Goal: Use online tool/utility: Utilize a website feature to perform a specific function

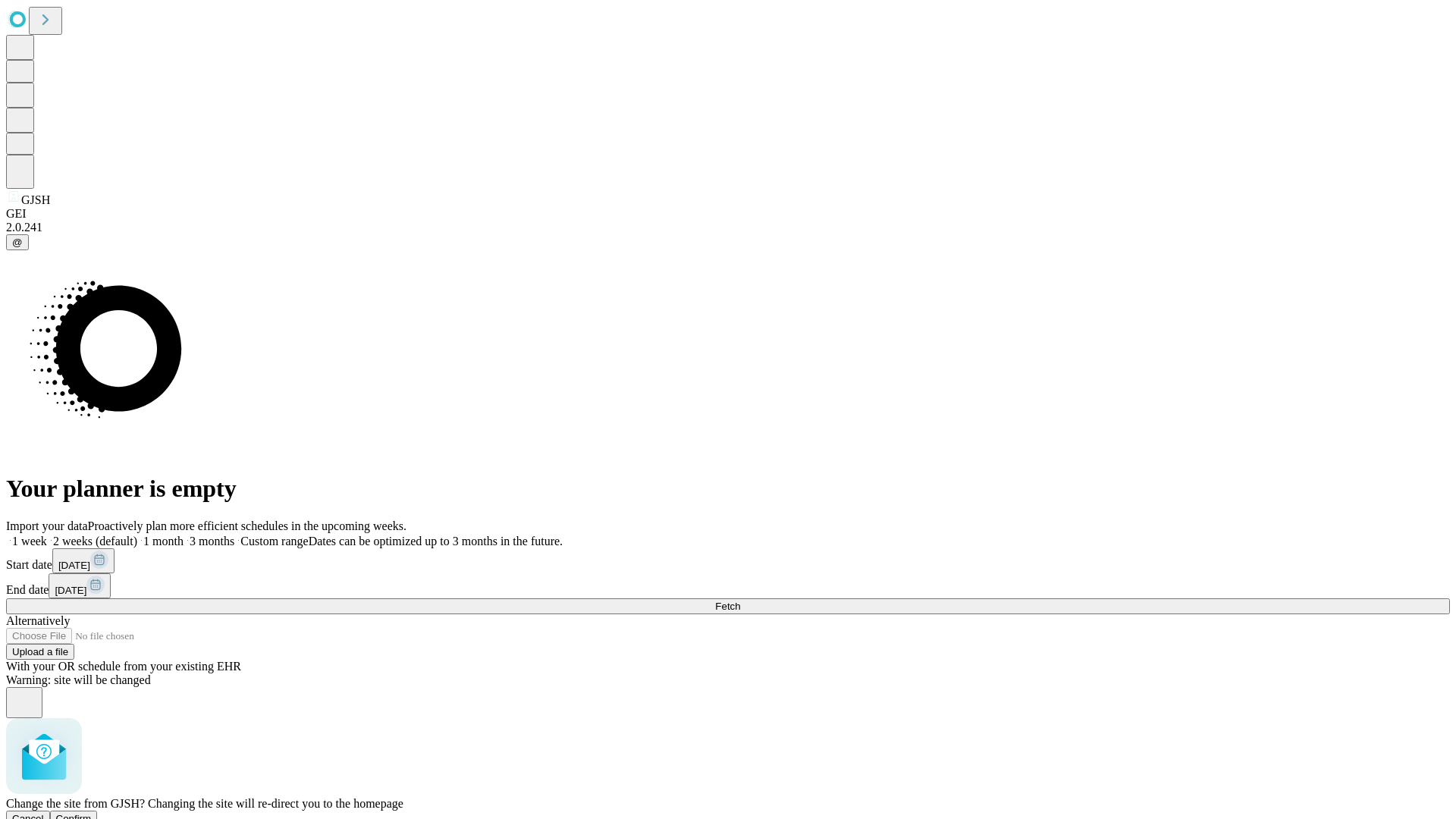
click at [91, 813] on span "Confirm" at bounding box center [74, 819] width 36 height 12
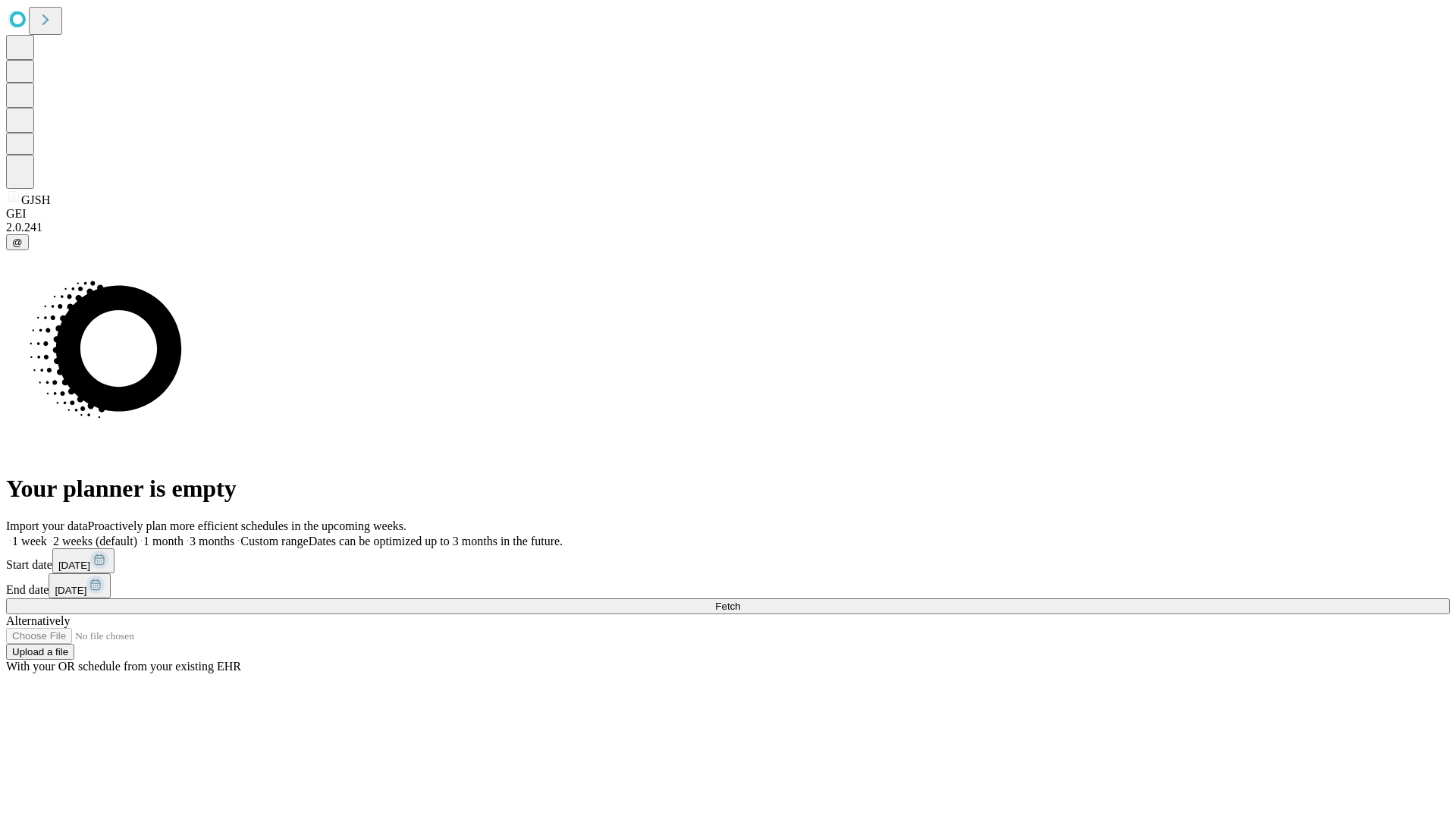
click at [184, 534] on label "1 month" at bounding box center [160, 540] width 47 height 13
click at [741, 600] on span "Fetch" at bounding box center [728, 606] width 25 height 12
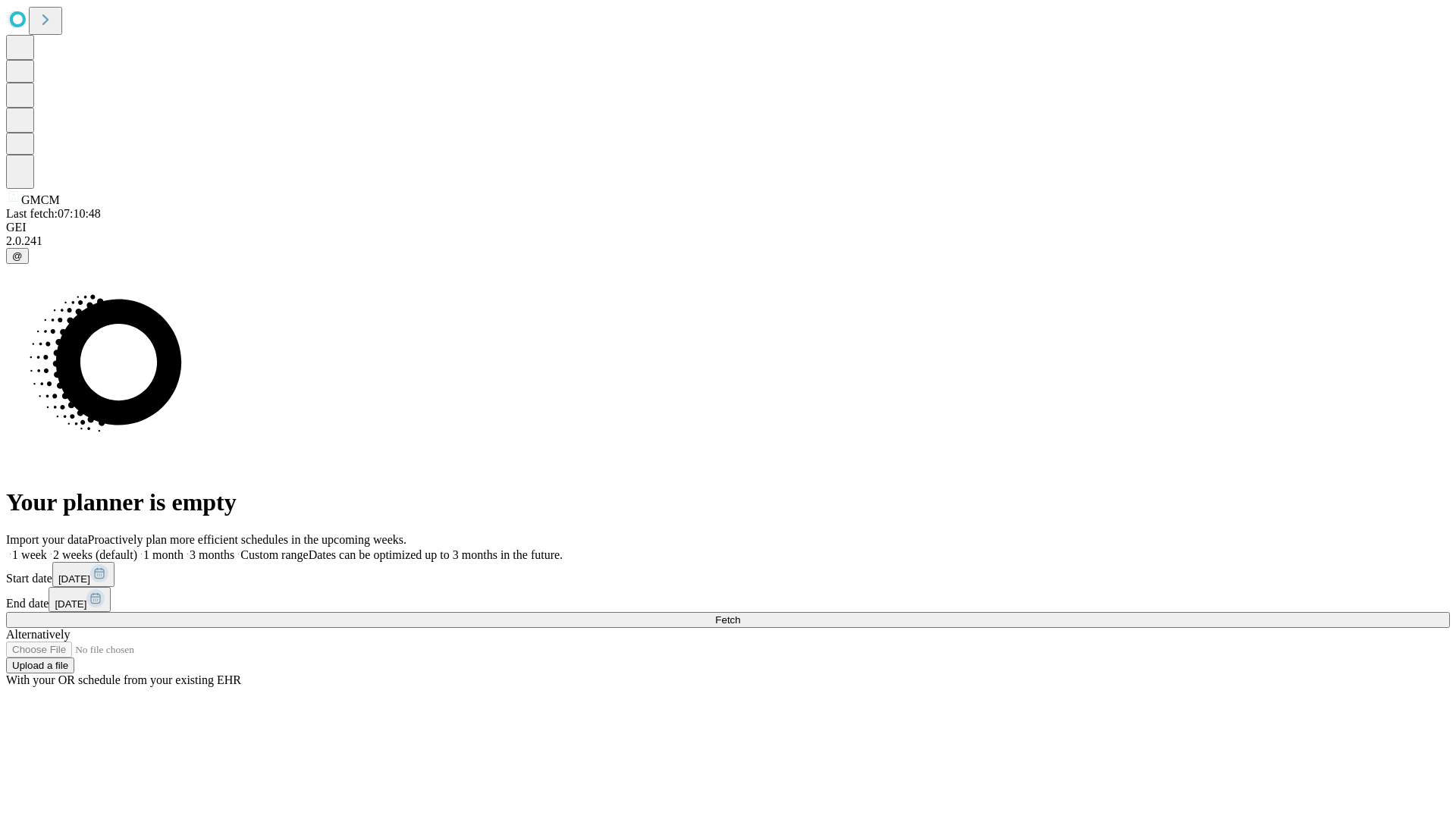
click at [741, 614] on span "Fetch" at bounding box center [728, 620] width 25 height 12
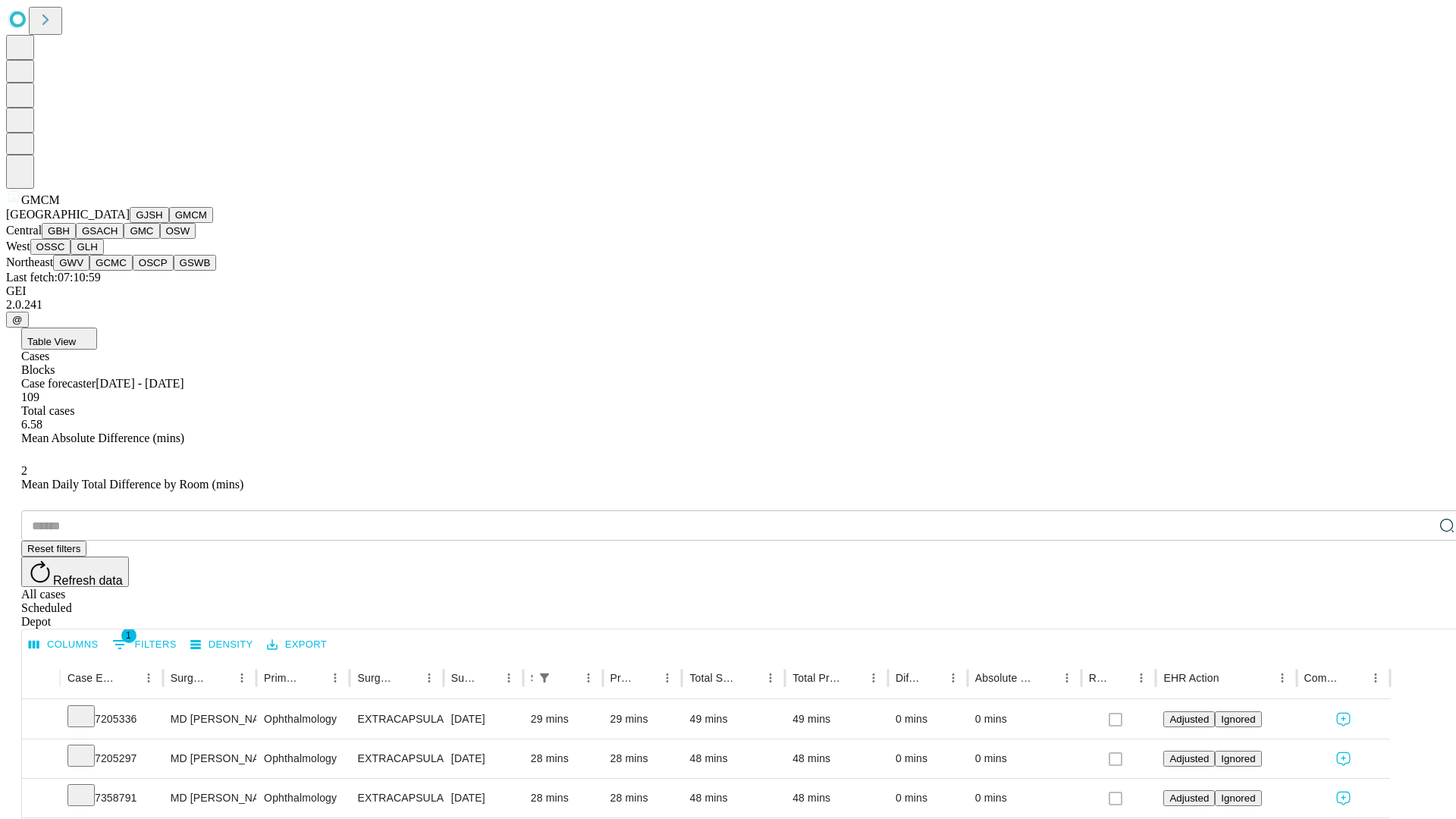
click at [76, 239] on button "GBH" at bounding box center [58, 230] width 34 height 16
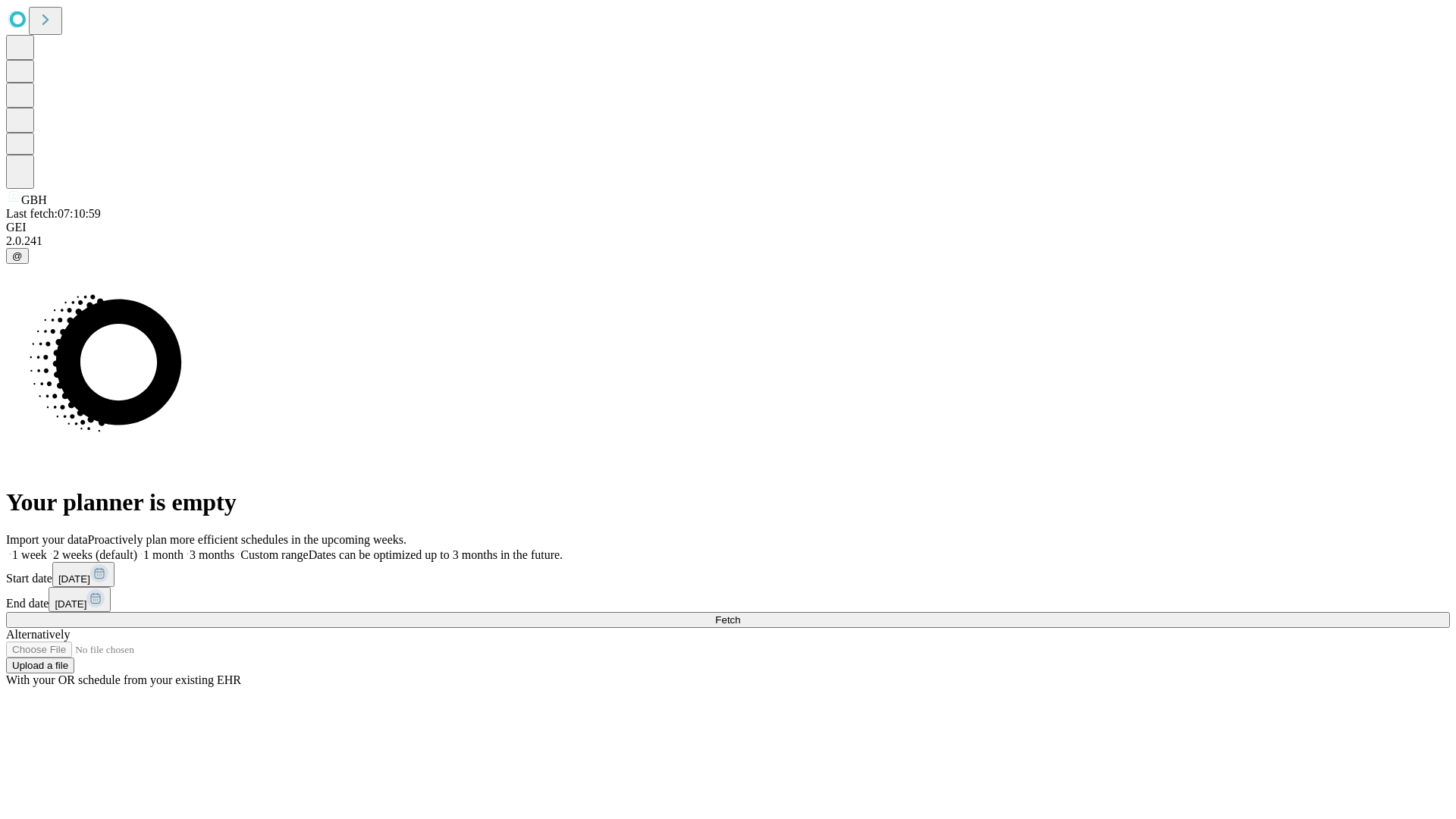
click at [741, 614] on span "Fetch" at bounding box center [728, 620] width 25 height 12
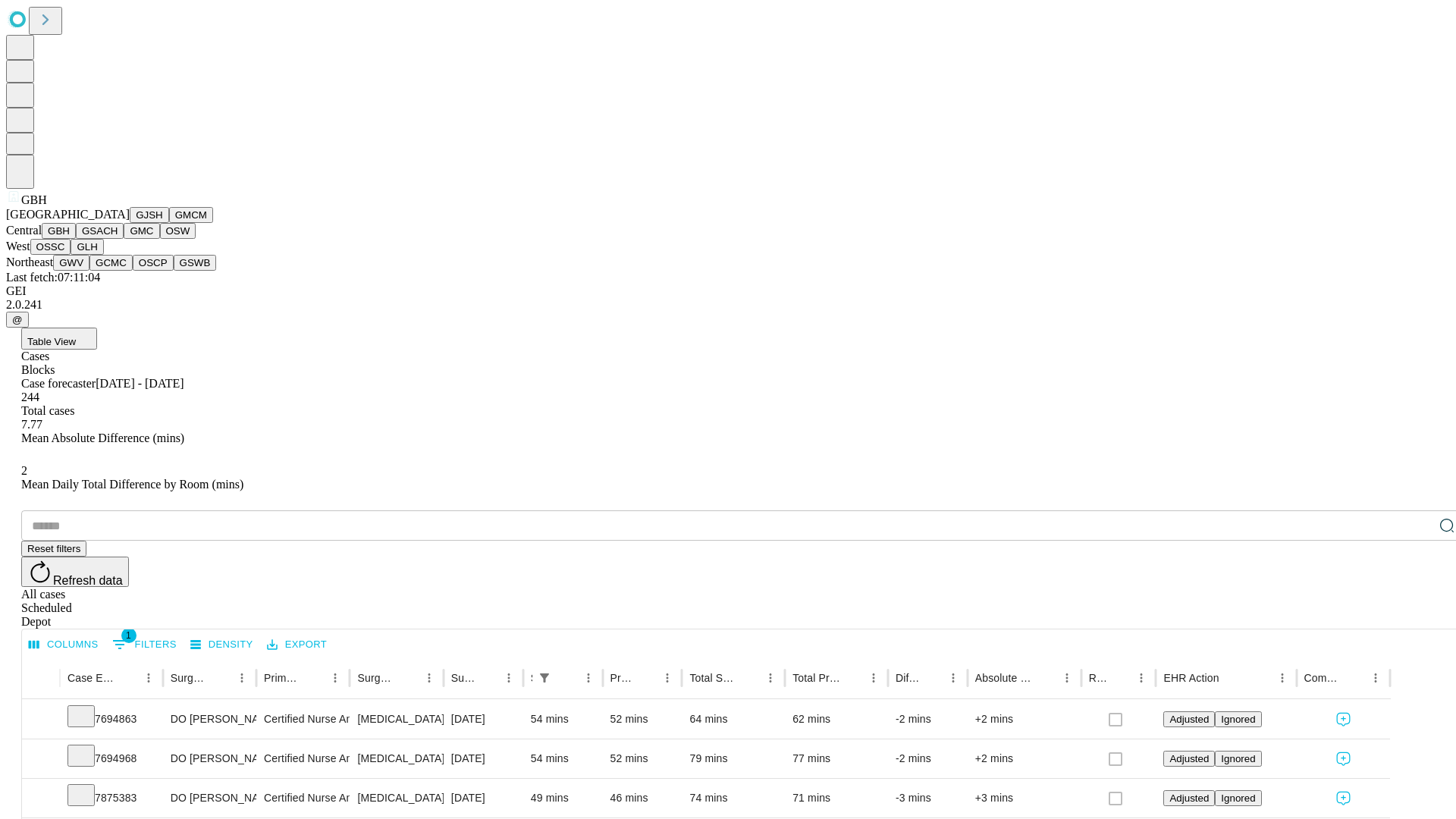
click at [118, 239] on button "GSACH" at bounding box center [99, 230] width 48 height 16
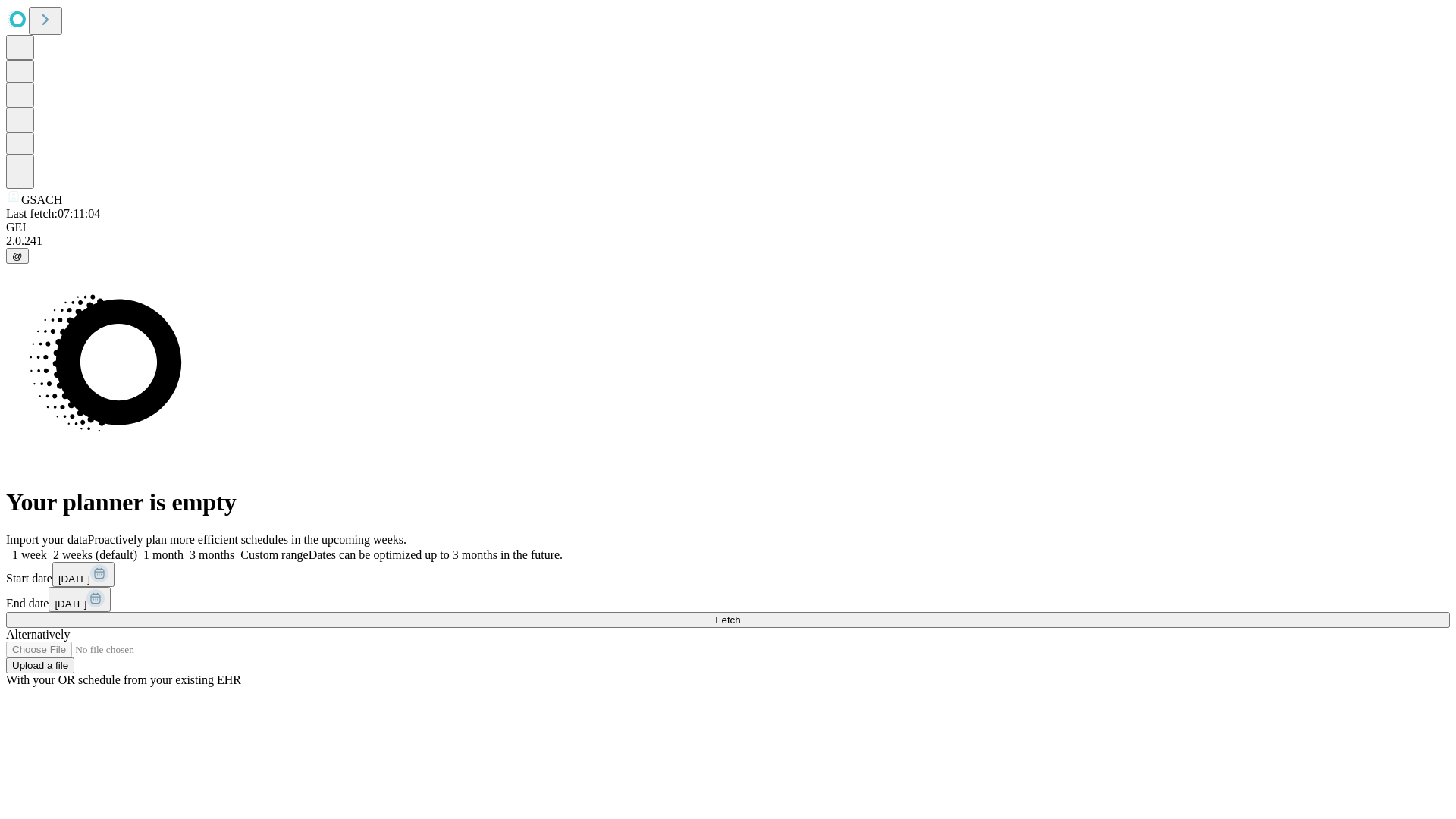
click at [741, 614] on span "Fetch" at bounding box center [728, 620] width 25 height 12
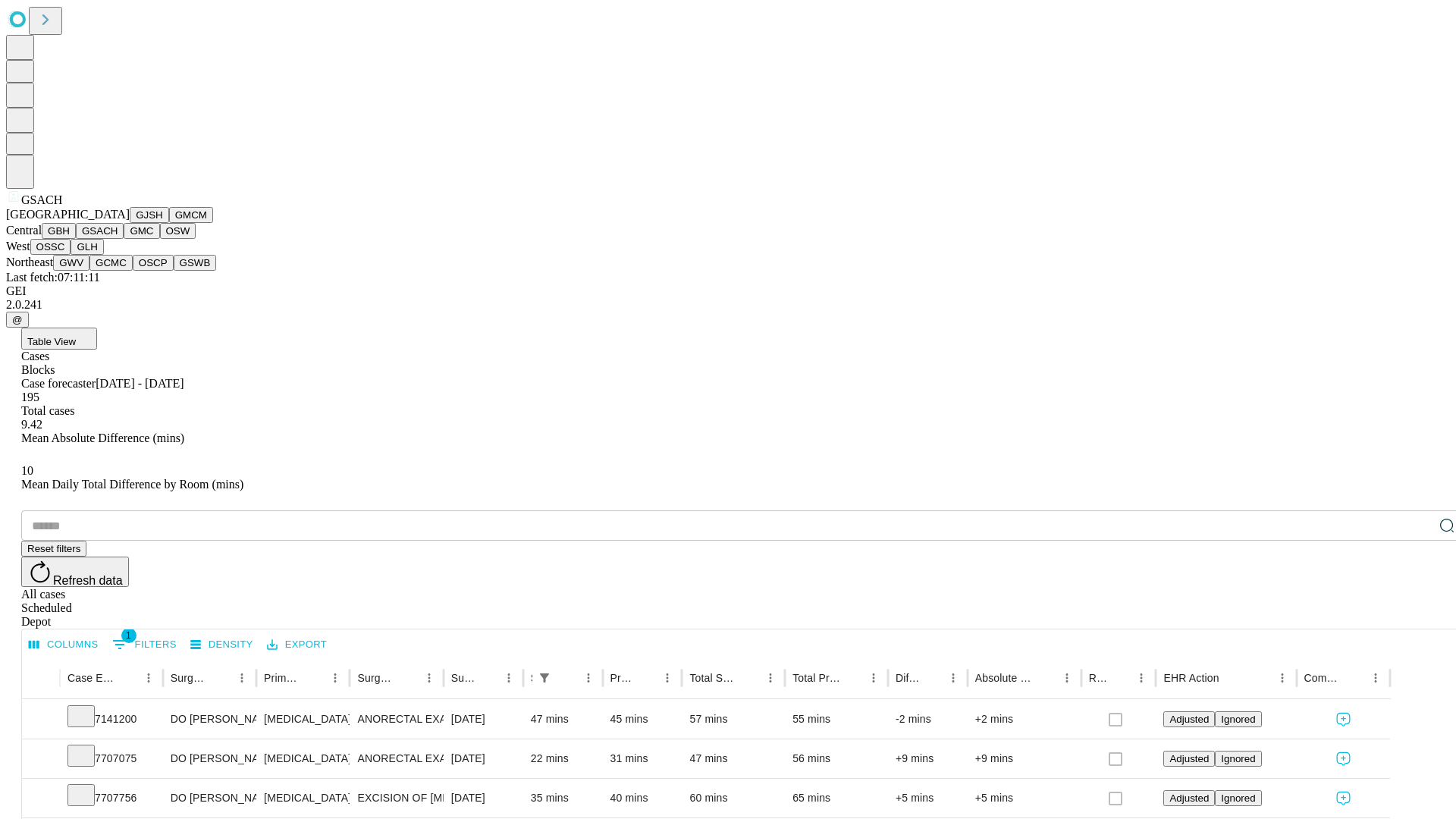
click at [123, 239] on button "GMC" at bounding box center [141, 230] width 36 height 16
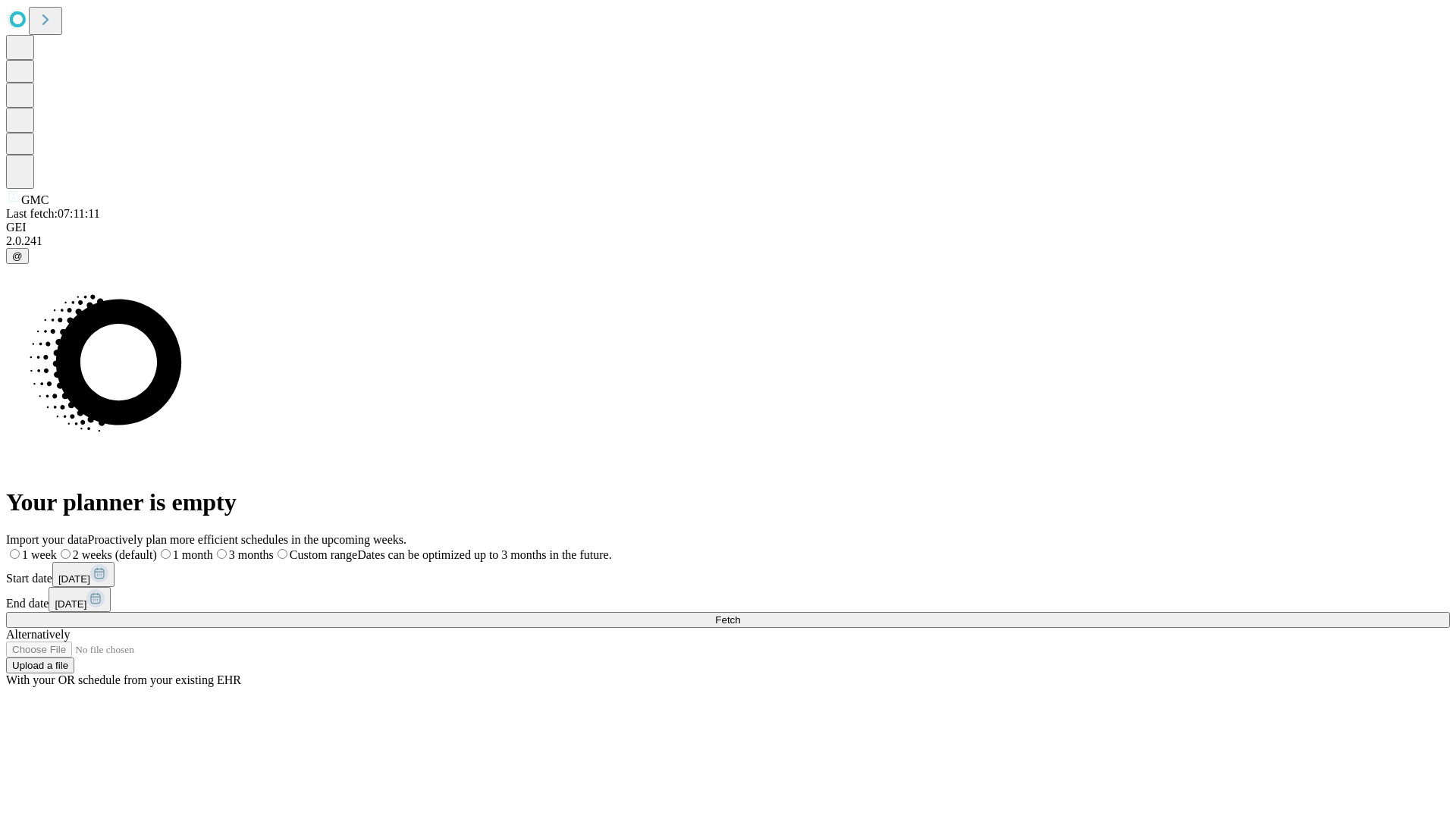
click at [741, 614] on span "Fetch" at bounding box center [728, 620] width 25 height 12
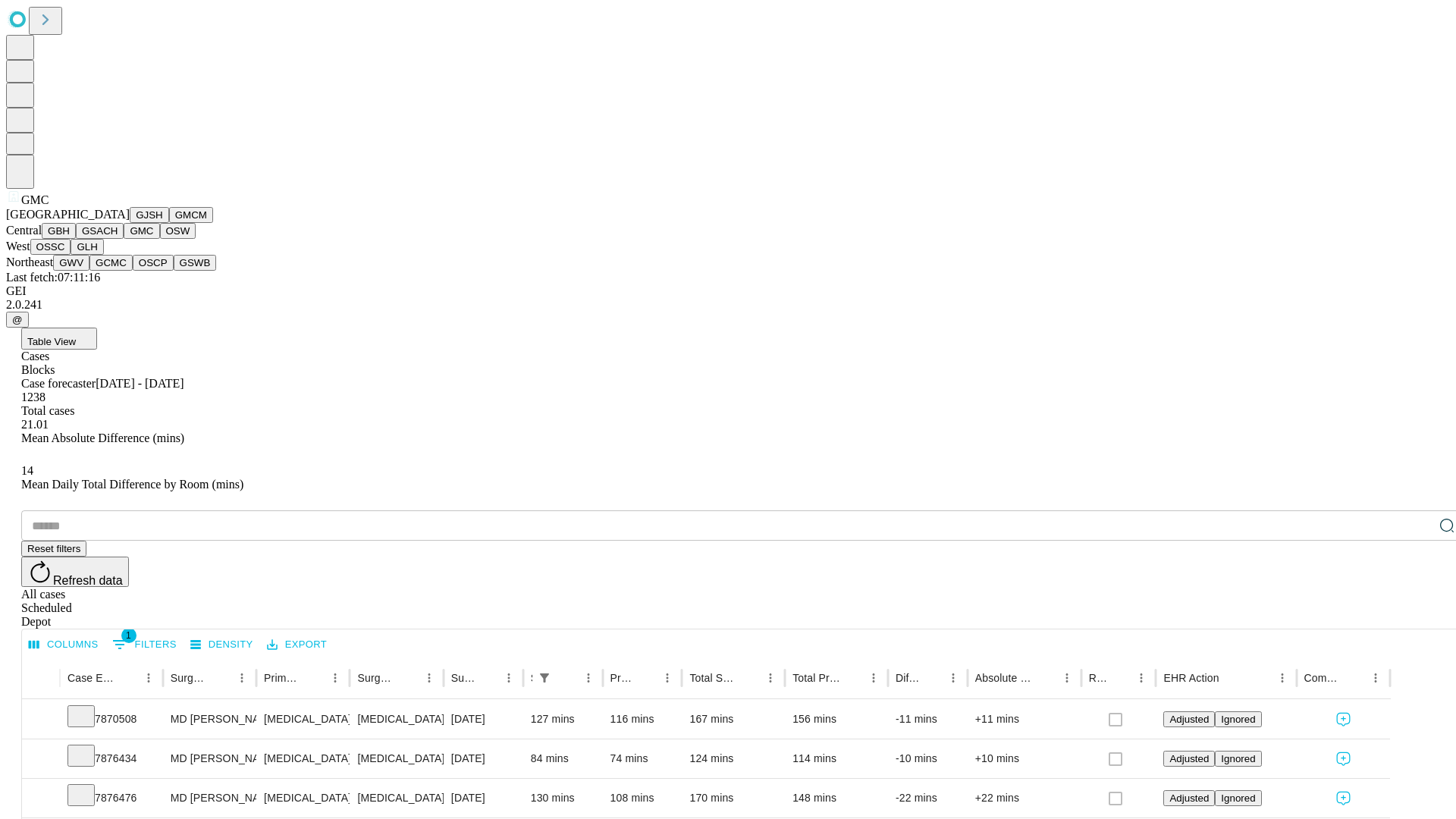
click at [160, 239] on button "OSW" at bounding box center [178, 230] width 36 height 16
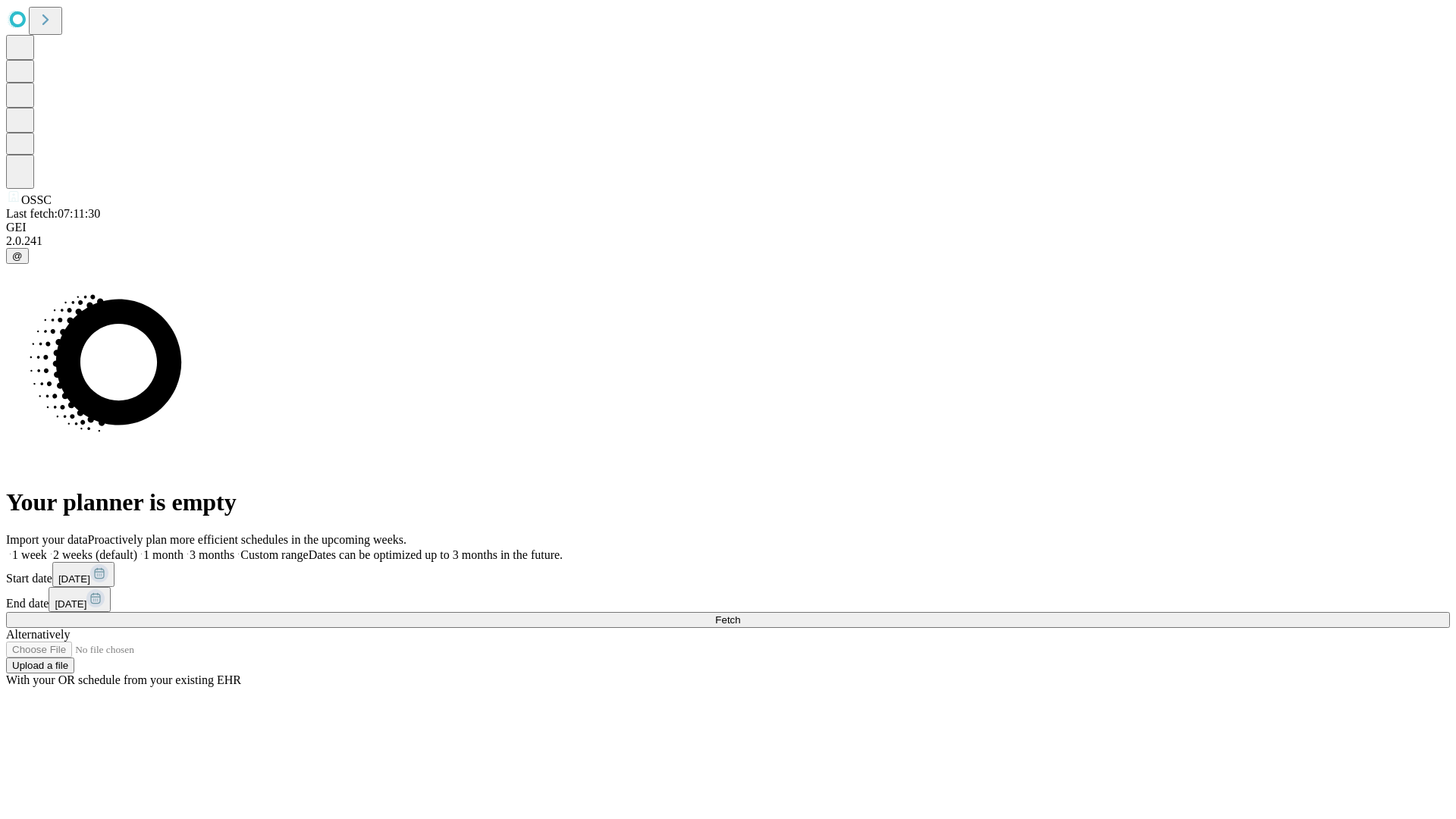
click at [184, 548] on label "1 month" at bounding box center [160, 554] width 47 height 13
click at [741, 614] on span "Fetch" at bounding box center [728, 620] width 25 height 12
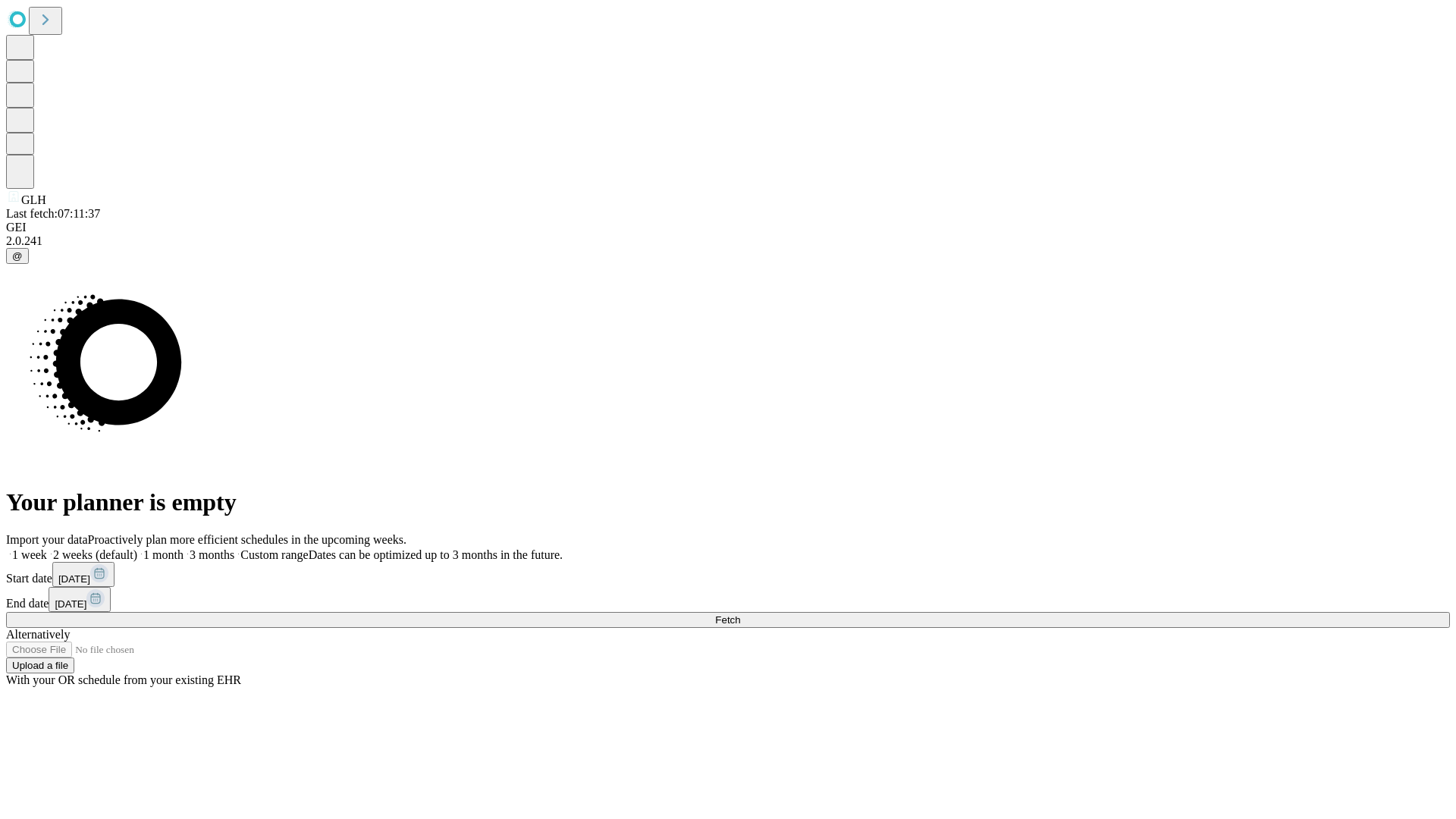
click at [741, 614] on span "Fetch" at bounding box center [728, 620] width 25 height 12
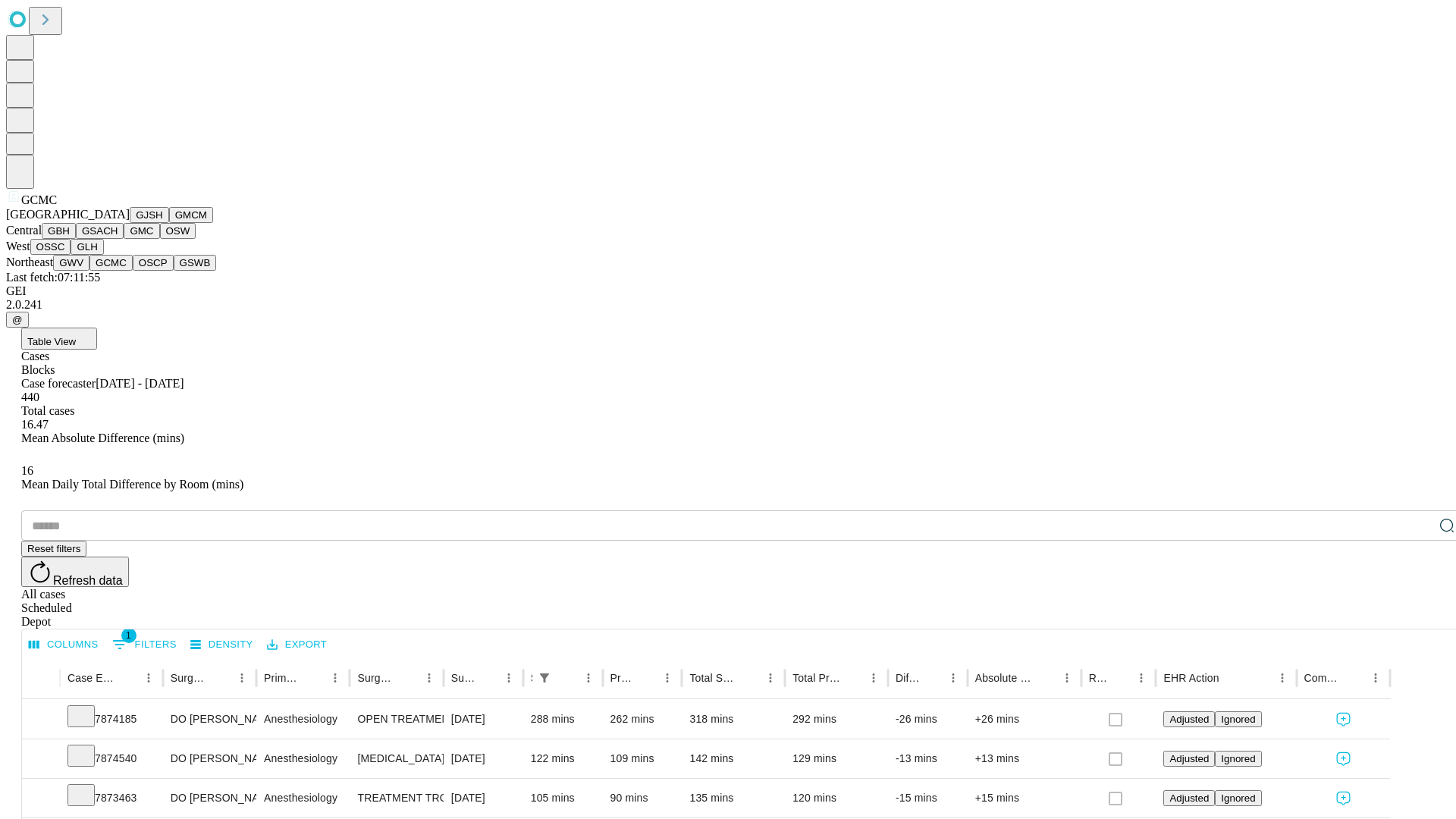
click at [133, 271] on button "OSCP" at bounding box center [154, 262] width 41 height 16
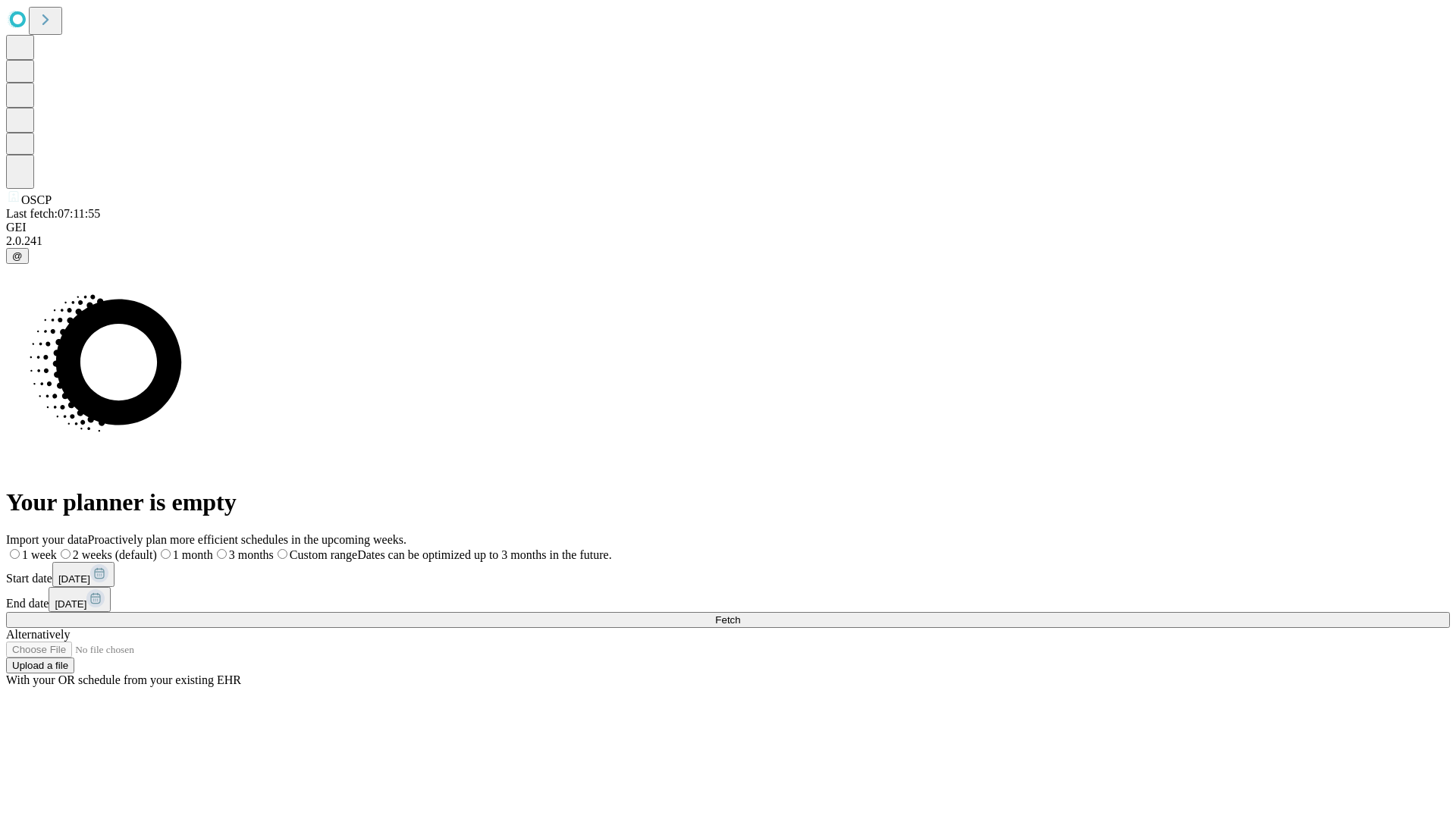
click at [213, 548] on label "1 month" at bounding box center [186, 554] width 56 height 13
click at [741, 614] on span "Fetch" at bounding box center [728, 620] width 25 height 12
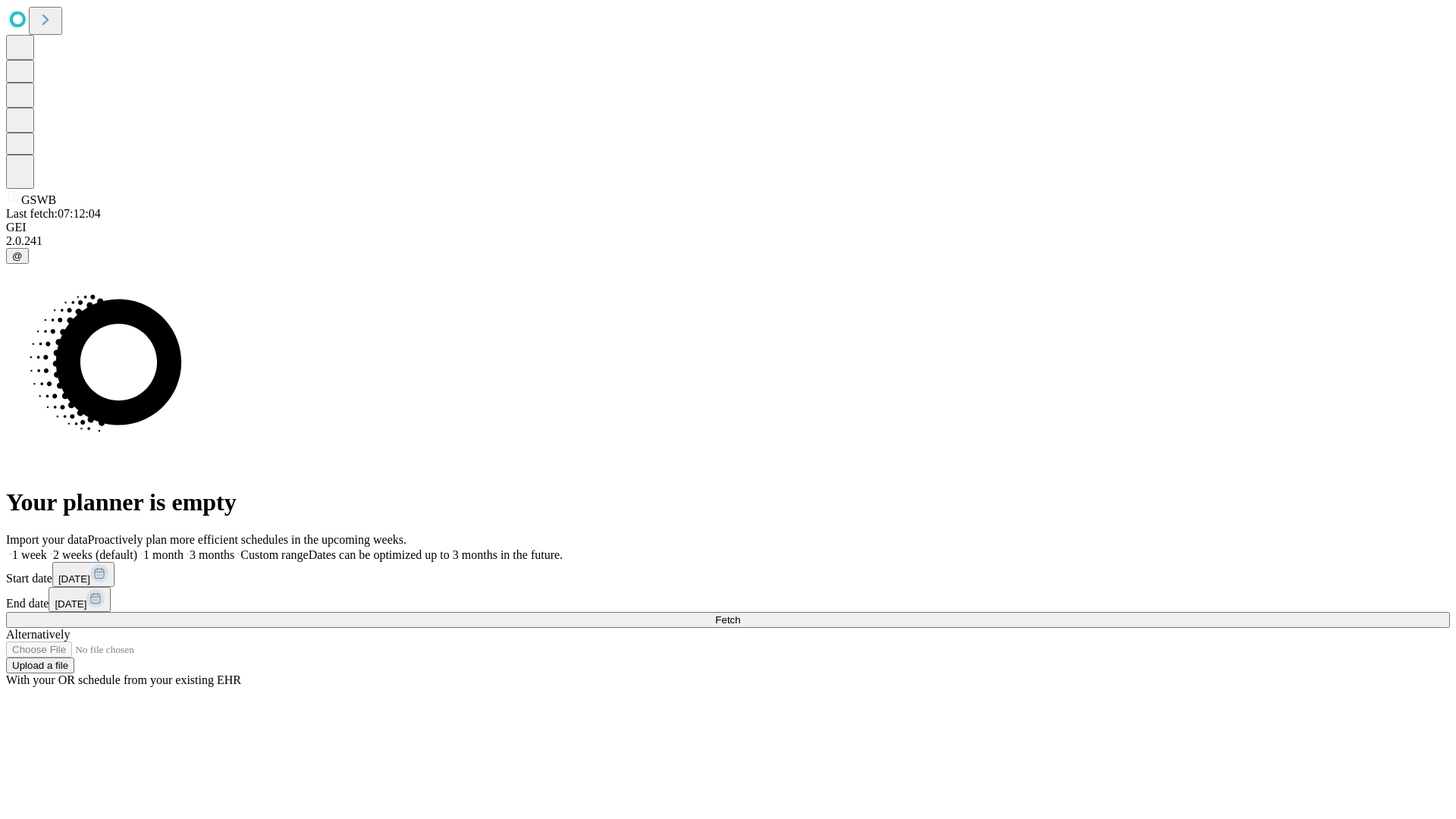
click at [184, 548] on label "1 month" at bounding box center [160, 554] width 47 height 13
click at [741, 614] on span "Fetch" at bounding box center [728, 620] width 25 height 12
